Goal: Task Accomplishment & Management: Manage account settings

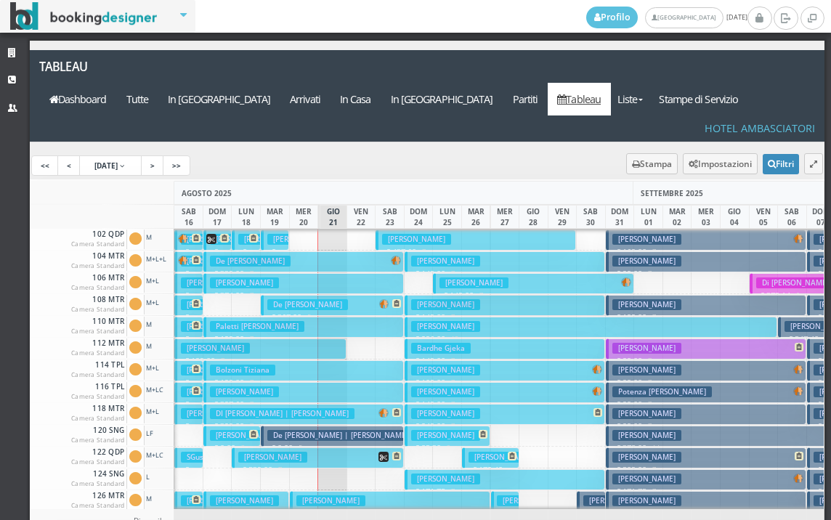
scroll to position [731, 0]
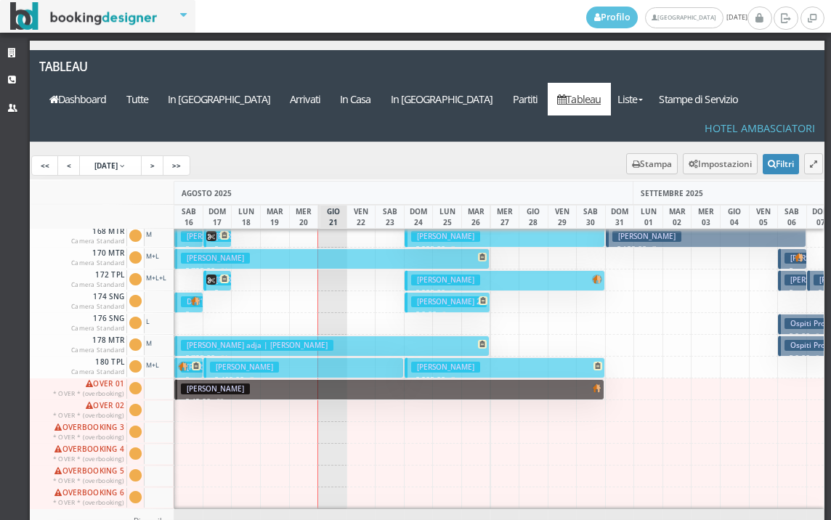
click at [319, 336] on button "lingane adja | Bonometti Nicola € 725.00 21 notti 1 Adulto + 1 Bambino (8 anni)" at bounding box center [331, 346] width 315 height 21
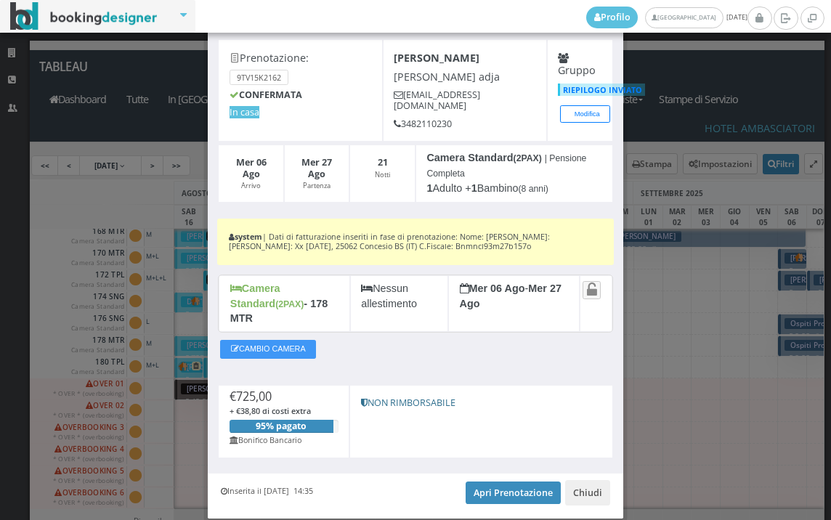
scroll to position [91, 0]
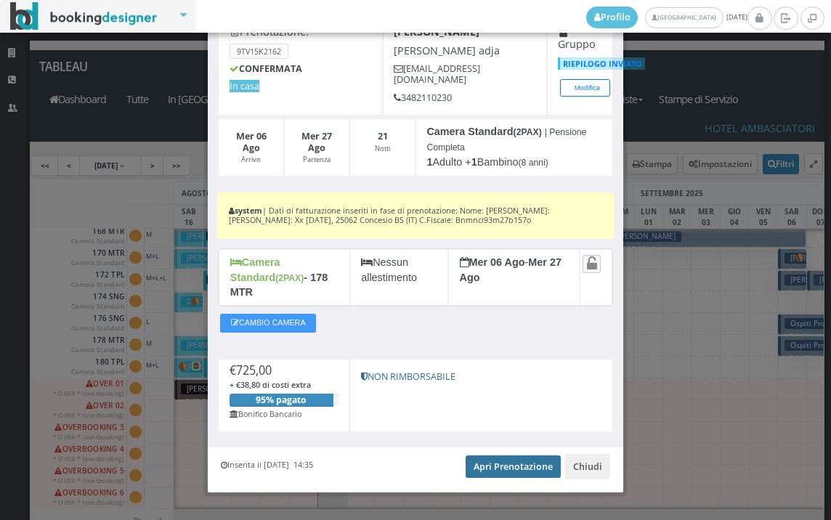
click at [492, 456] on link "Apri Prenotazione" at bounding box center [513, 467] width 95 height 22
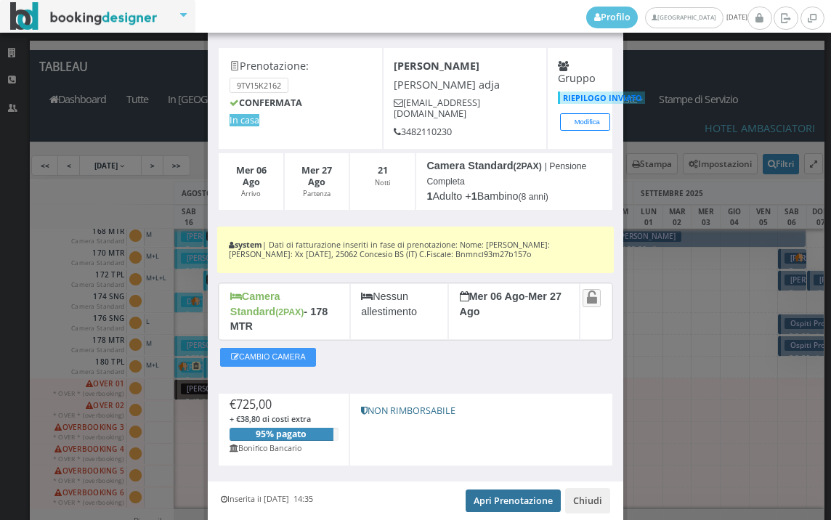
scroll to position [0, 0]
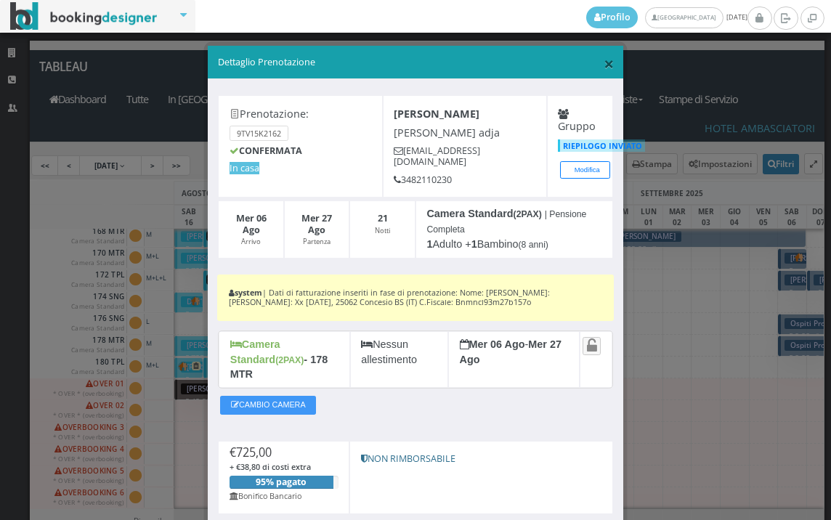
click at [604, 56] on span "×" at bounding box center [609, 63] width 10 height 25
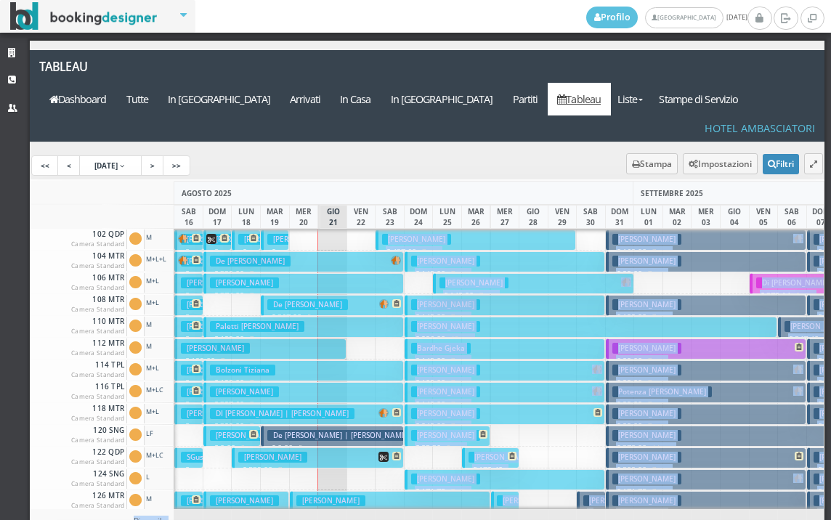
drag, startPoint x: 302, startPoint y: 476, endPoint x: 328, endPoint y: 474, distance: 25.5
click at [328, 474] on div "AGOSTO 2025 SETTEMBRE 2025 OTTOBRE 2025 SAB 16 DOM 17 LUN 18 MAR 19 MER 20 GIO …" at bounding box center [428, 388] width 796 height 414
drag, startPoint x: 328, startPoint y: 474, endPoint x: 309, endPoint y: 479, distance: 19.6
click at [309, 509] on div "7" at bounding box center [304, 521] width 30 height 24
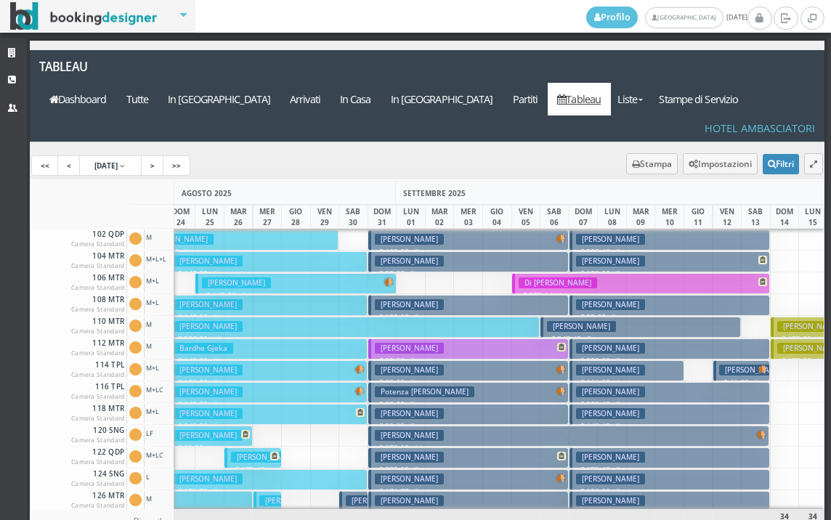
click at [70, 360] on span "114 TPL Camera Standard" at bounding box center [97, 370] width 57 height 20
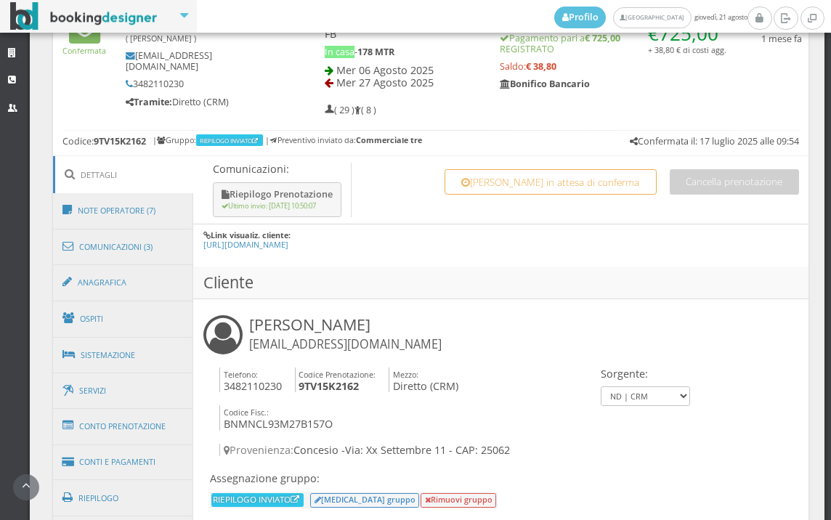
scroll to position [545, 0]
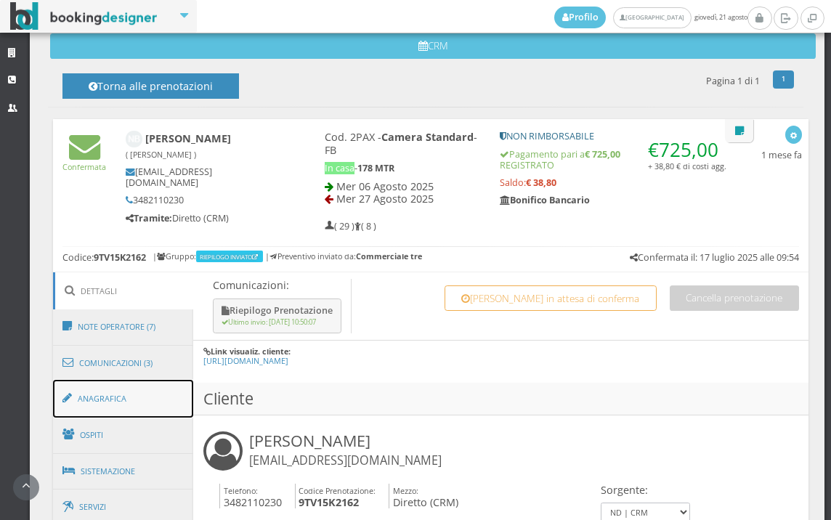
click at [148, 401] on link "Anagrafica" at bounding box center [123, 399] width 141 height 38
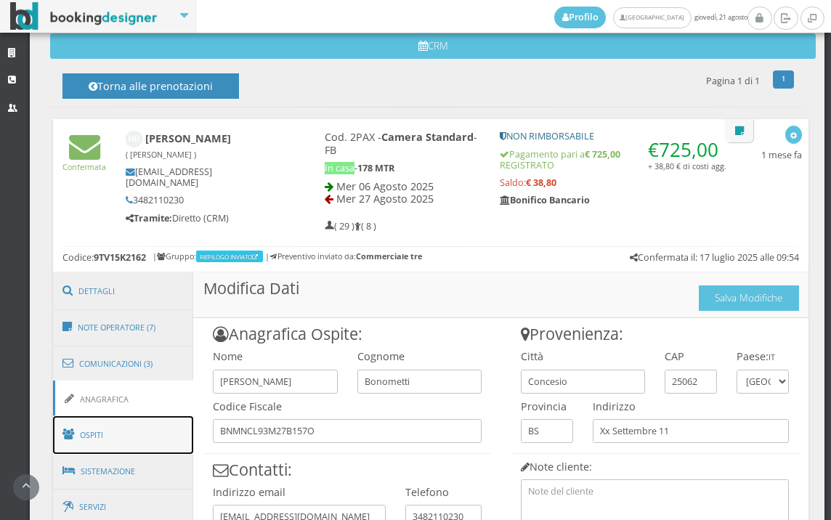
click at [146, 423] on link "Ospiti" at bounding box center [123, 435] width 141 height 38
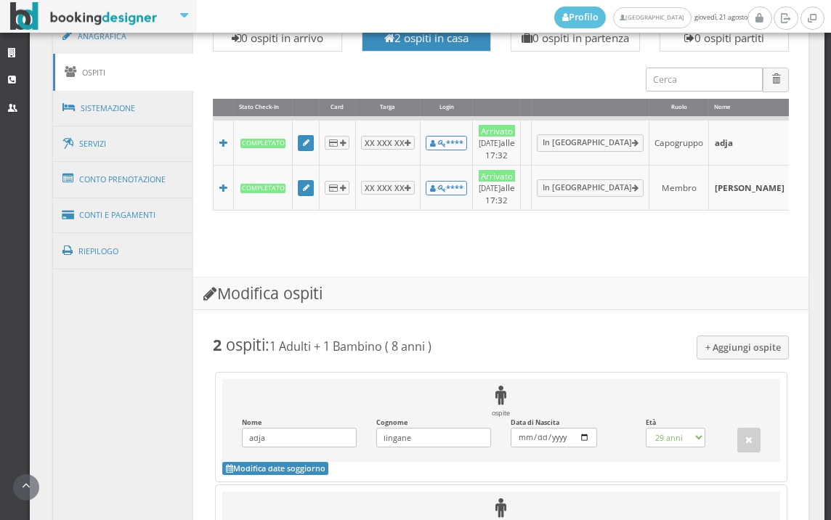
scroll to position [1190, 0]
